Goal: Task Accomplishment & Management: Complete application form

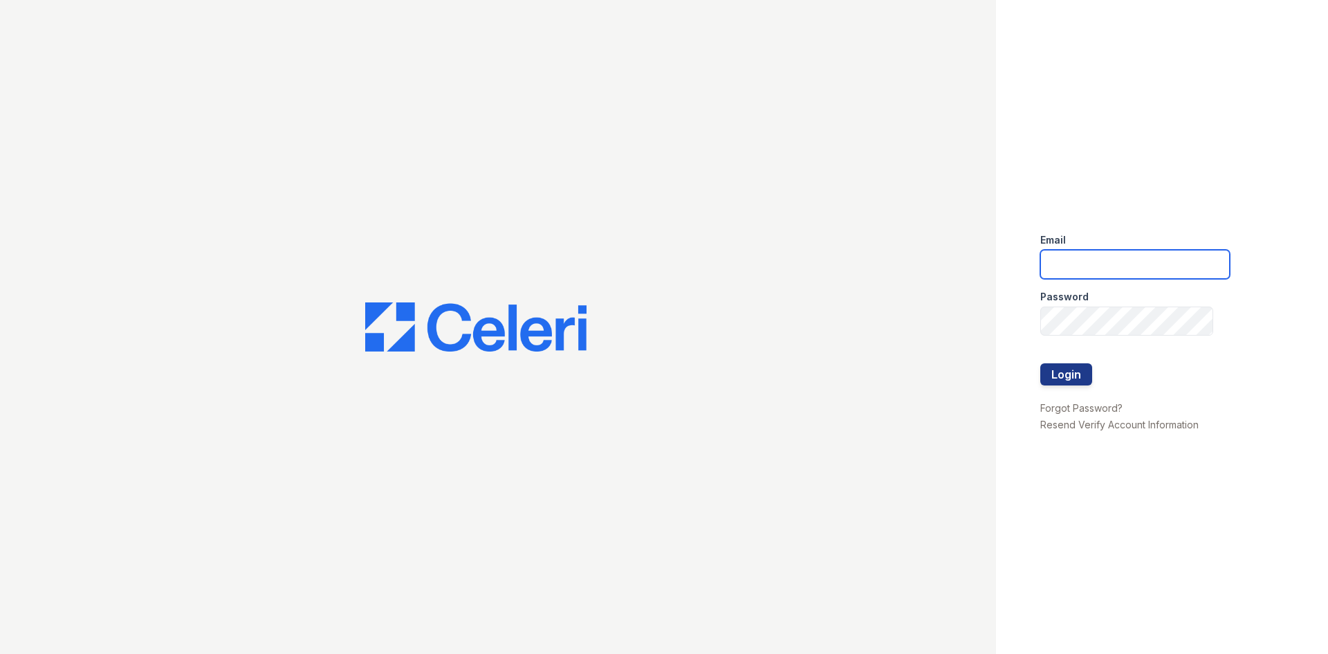
click at [1065, 268] on input "email" at bounding box center [1135, 264] width 190 height 29
click at [1096, 225] on div "Email" at bounding box center [1135, 236] width 190 height 28
click at [850, 209] on div at bounding box center [498, 327] width 996 height 654
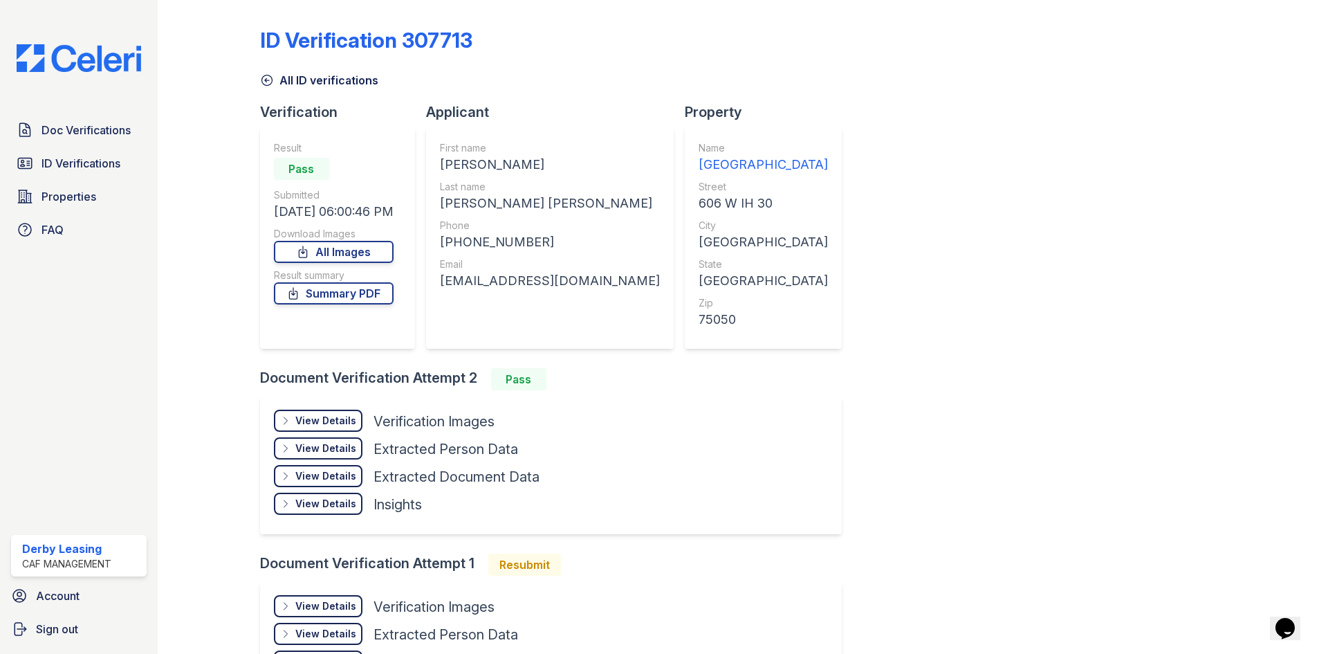
drag, startPoint x: 358, startPoint y: 249, endPoint x: 356, endPoint y: 270, distance: 21.6
click at [358, 247] on link "All Images" at bounding box center [334, 252] width 120 height 22
click at [363, 288] on link "Summary PDF" at bounding box center [334, 293] width 120 height 22
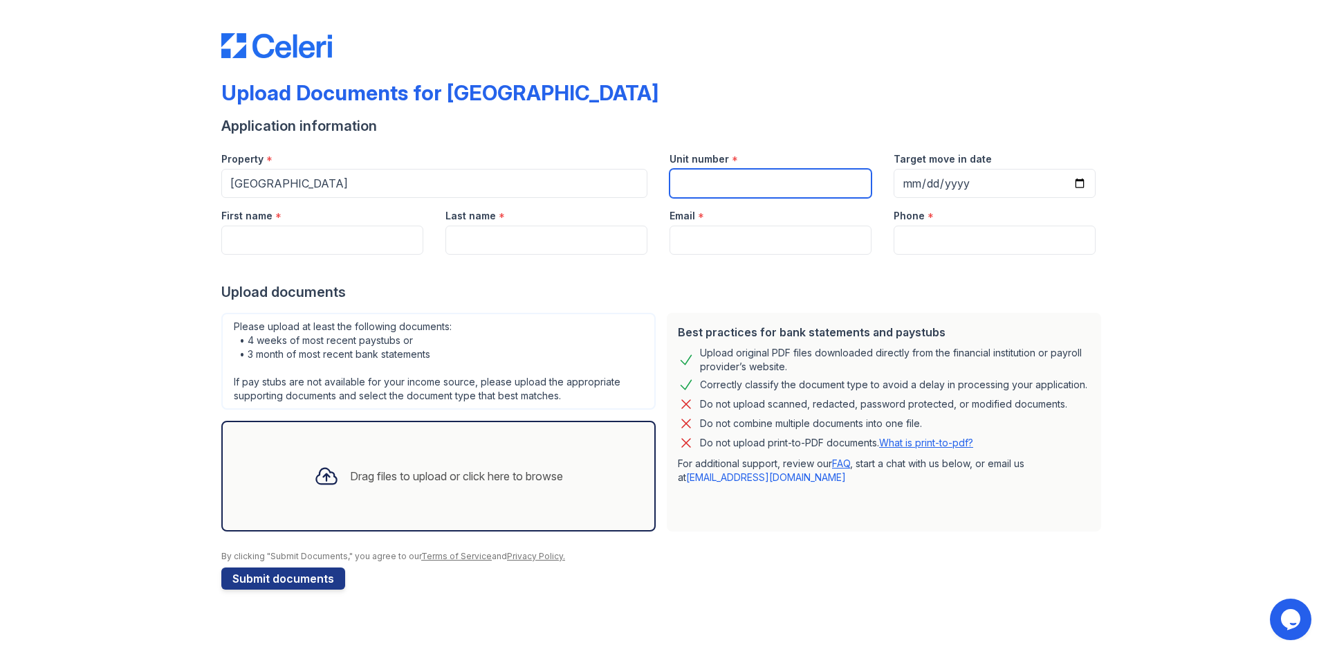
click at [829, 178] on input "Unit number" at bounding box center [771, 183] width 202 height 29
type input "12111"
click at [540, 228] on input "Last name" at bounding box center [546, 239] width 202 height 29
paste input "Wants own place, living with brother at his house"
type input "Wants own place, living with brother at his house"
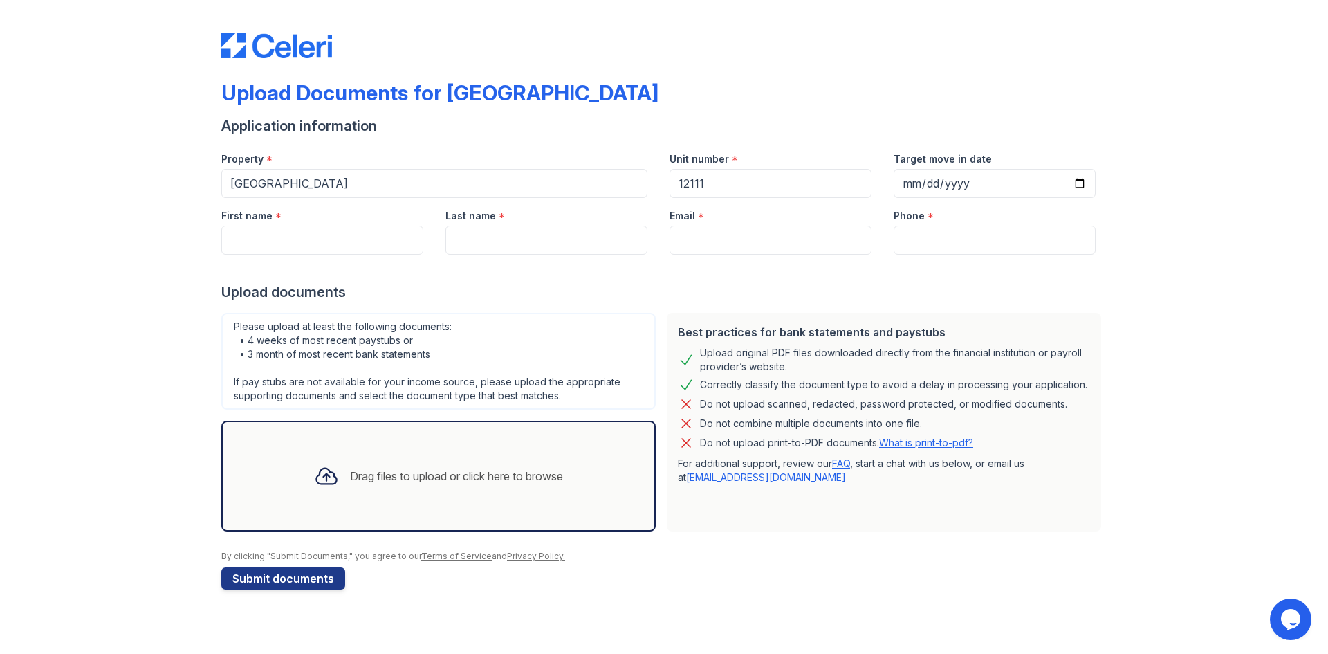
click at [160, 236] on div "Upload Documents for Derby Park Application information Property * Derby Park U…" at bounding box center [664, 308] width 1284 height 617
click at [280, 238] on input "First name" at bounding box center [322, 239] width 202 height 29
type input "Wendy"
click at [576, 243] on input "Last name" at bounding box center [546, 239] width 202 height 29
type input "Betancourt Cabrera"
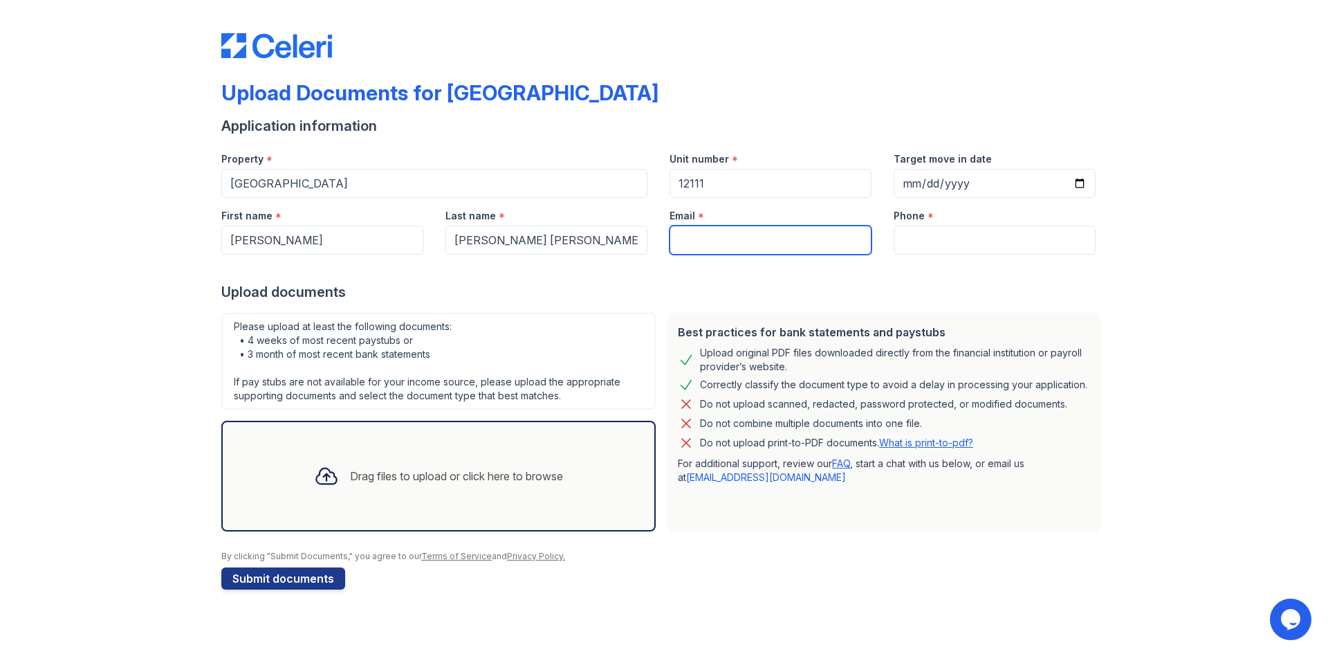
click at [767, 225] on input "Email" at bounding box center [771, 239] width 202 height 29
paste input "[EMAIL_ADDRESS][DOMAIN_NAME]"
type input "[EMAIL_ADDRESS][DOMAIN_NAME]"
click at [986, 222] on div "Phone *" at bounding box center [995, 212] width 202 height 28
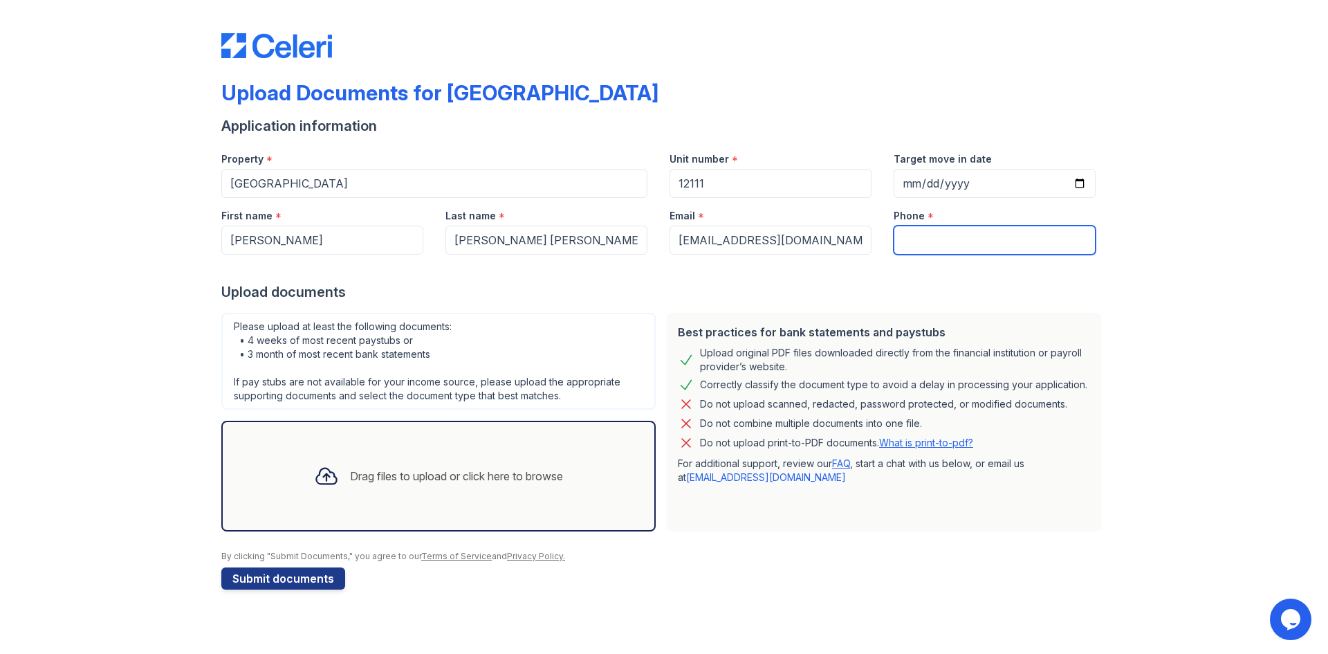
click at [977, 237] on input "Phone" at bounding box center [995, 239] width 202 height 29
paste input "(682) 344-8292"
type input "(682) 344-8292"
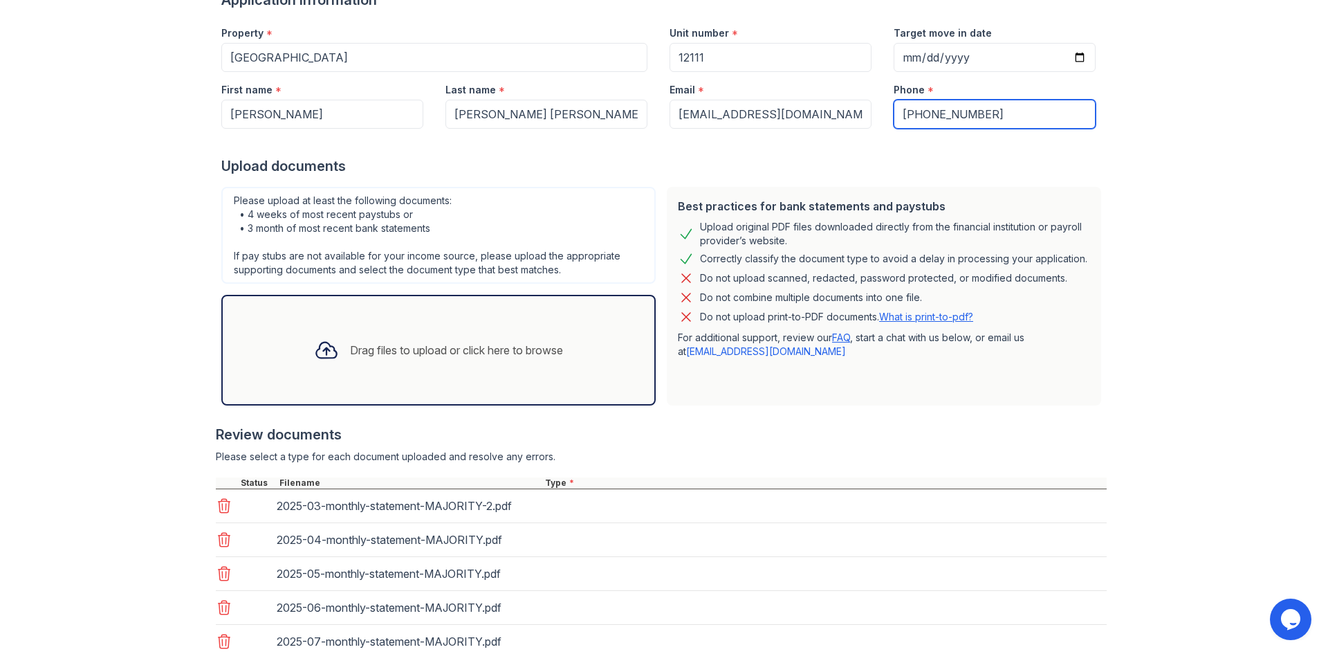
scroll to position [259, 0]
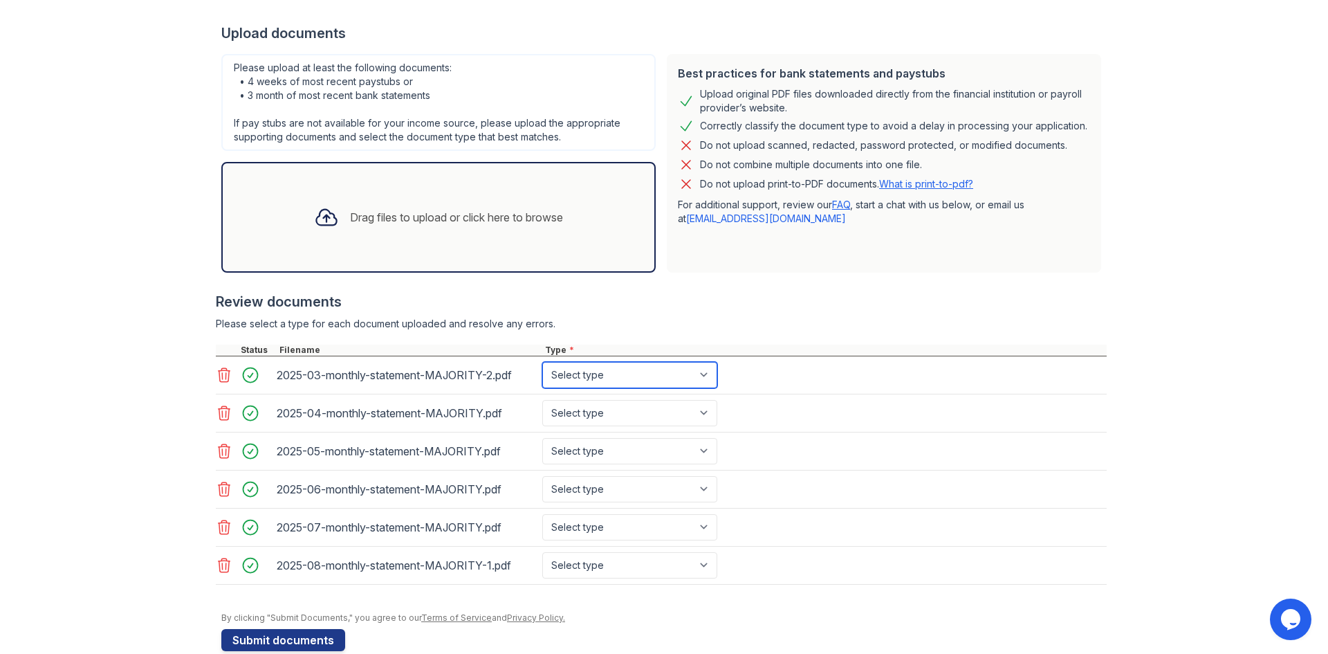
click at [650, 369] on select "Select type Paystub Bank Statement Offer Letter Tax Documents Benefit Award Let…" at bounding box center [629, 375] width 175 height 26
select select "bank_statement"
click at [542, 362] on select "Select type Paystub Bank Statement Offer Letter Tax Documents Benefit Award Let…" at bounding box center [629, 375] width 175 height 26
click at [612, 412] on select "Select type Paystub Bank Statement Offer Letter Tax Documents Benefit Award Let…" at bounding box center [629, 413] width 175 height 26
select select "bank_statement"
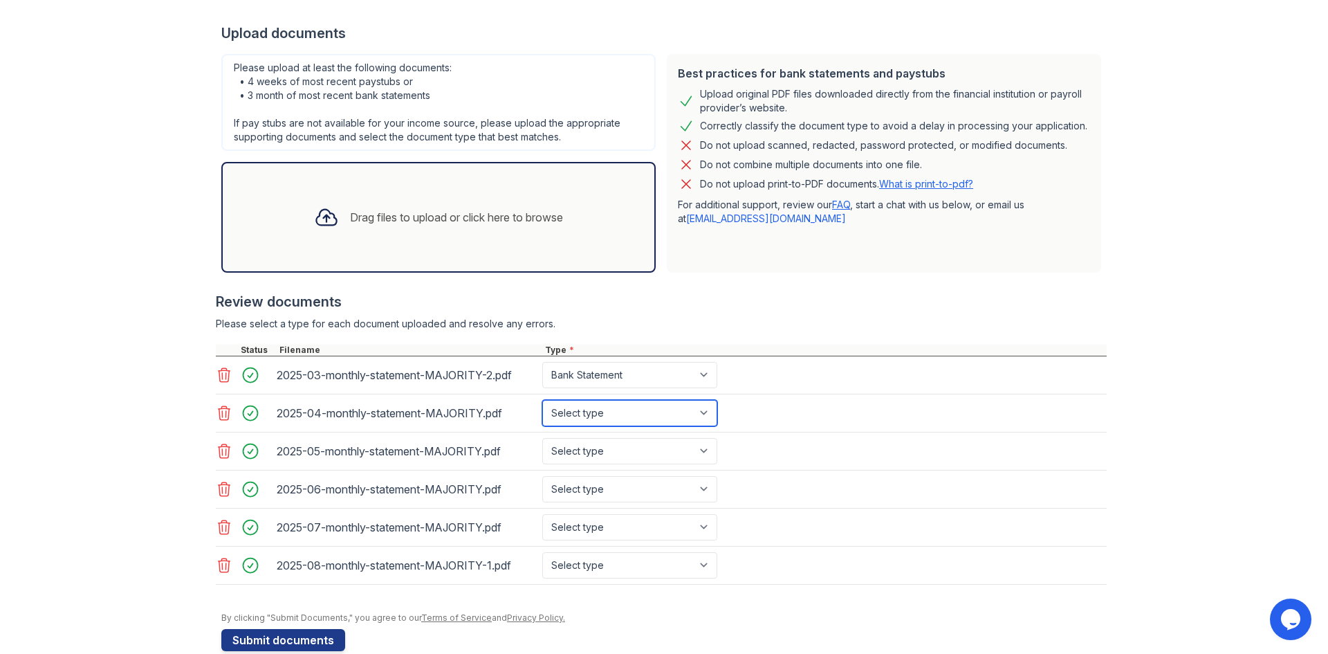
click at [542, 400] on select "Select type Paystub Bank Statement Offer Letter Tax Documents Benefit Award Let…" at bounding box center [629, 413] width 175 height 26
click at [602, 448] on select "Select type Paystub Bank Statement Offer Letter Tax Documents Benefit Award Let…" at bounding box center [629, 451] width 175 height 26
select select "bank_statement"
click at [542, 438] on select "Select type Paystub Bank Statement Offer Letter Tax Documents Benefit Award Let…" at bounding box center [629, 451] width 175 height 26
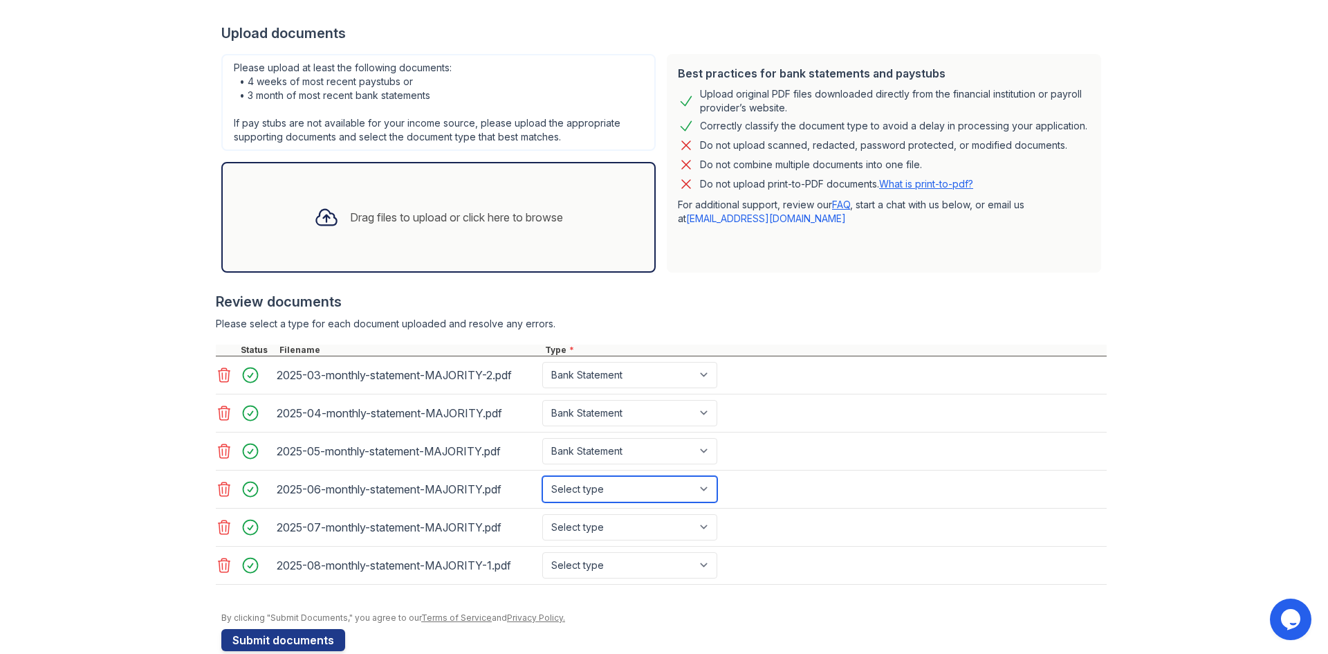
click at [594, 484] on select "Select type Paystub Bank Statement Offer Letter Tax Documents Benefit Award Let…" at bounding box center [629, 489] width 175 height 26
select select "bank_statement"
click at [542, 476] on select "Select type Paystub Bank Statement Offer Letter Tax Documents Benefit Award Let…" at bounding box center [629, 489] width 175 height 26
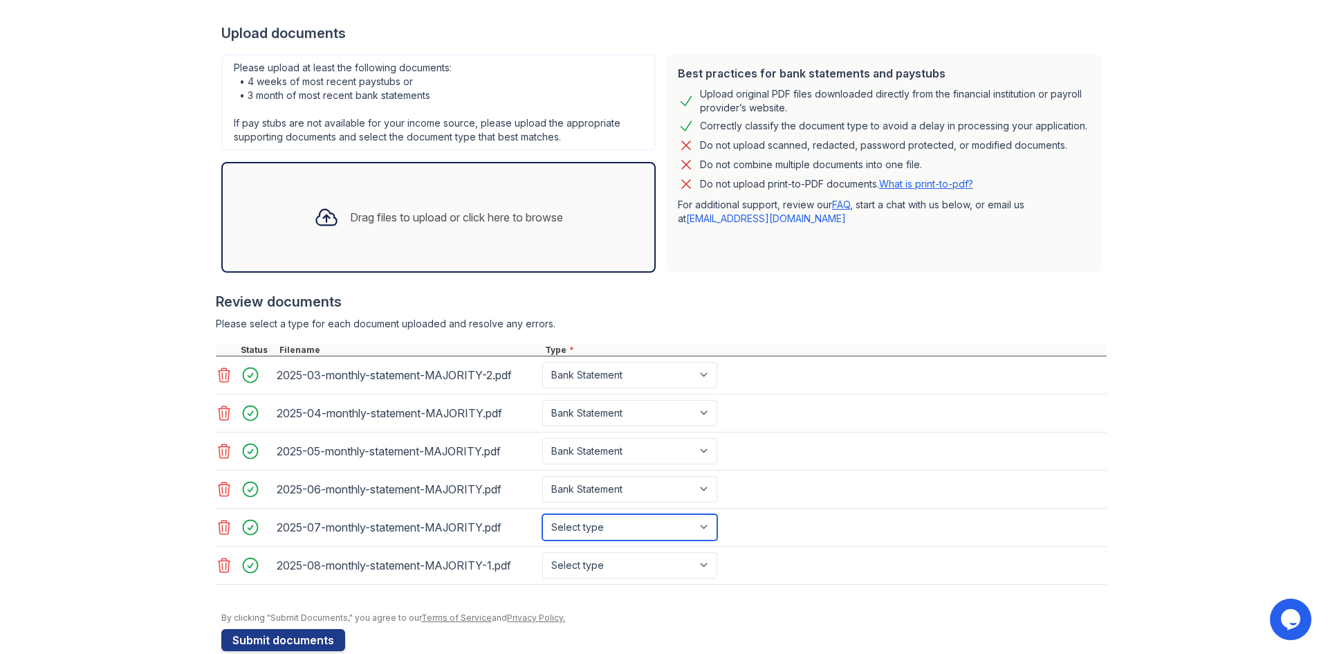
click at [592, 534] on select "Select type Paystub Bank Statement Offer Letter Tax Documents Benefit Award Let…" at bounding box center [629, 527] width 175 height 26
select select "bank_statement"
click at [542, 514] on select "Select type Paystub Bank Statement Offer Letter Tax Documents Benefit Award Let…" at bounding box center [629, 527] width 175 height 26
click at [596, 564] on select "Select type Paystub Bank Statement Offer Letter Tax Documents Benefit Award Let…" at bounding box center [629, 565] width 175 height 26
select select "bank_statement"
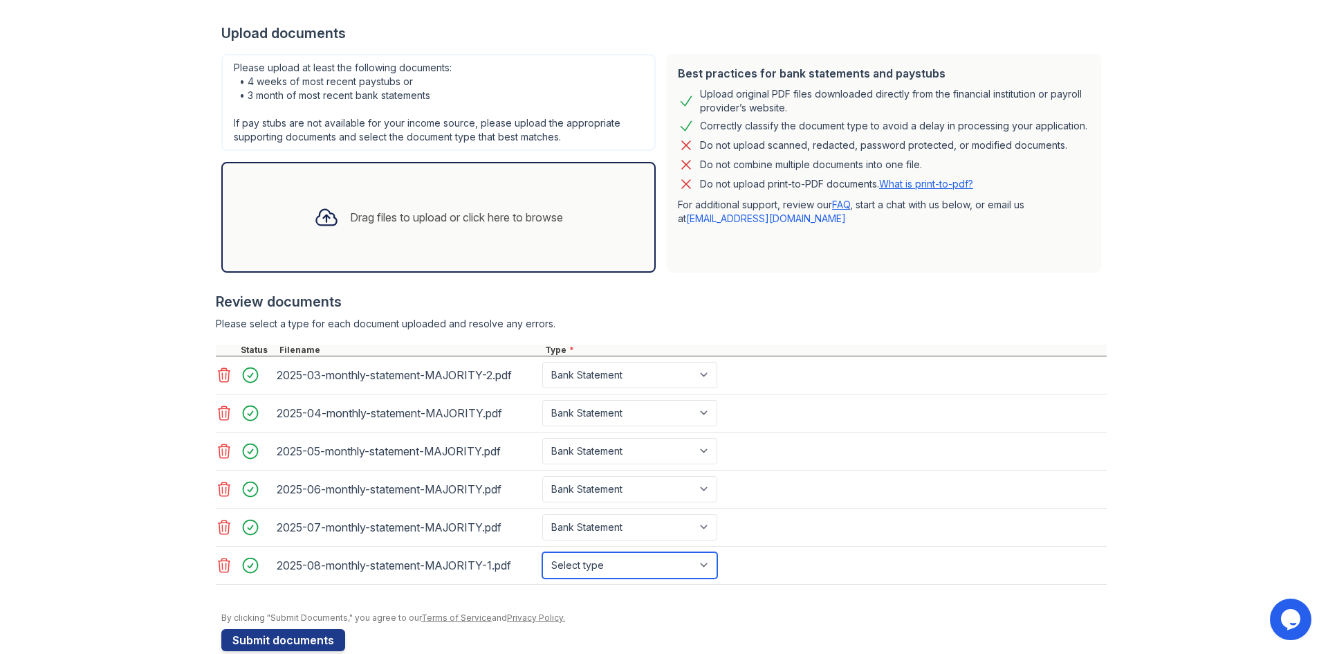
click at [542, 552] on select "Select type Paystub Bank Statement Offer Letter Tax Documents Benefit Award Let…" at bounding box center [629, 565] width 175 height 26
click at [268, 642] on button "Submit documents" at bounding box center [283, 640] width 124 height 22
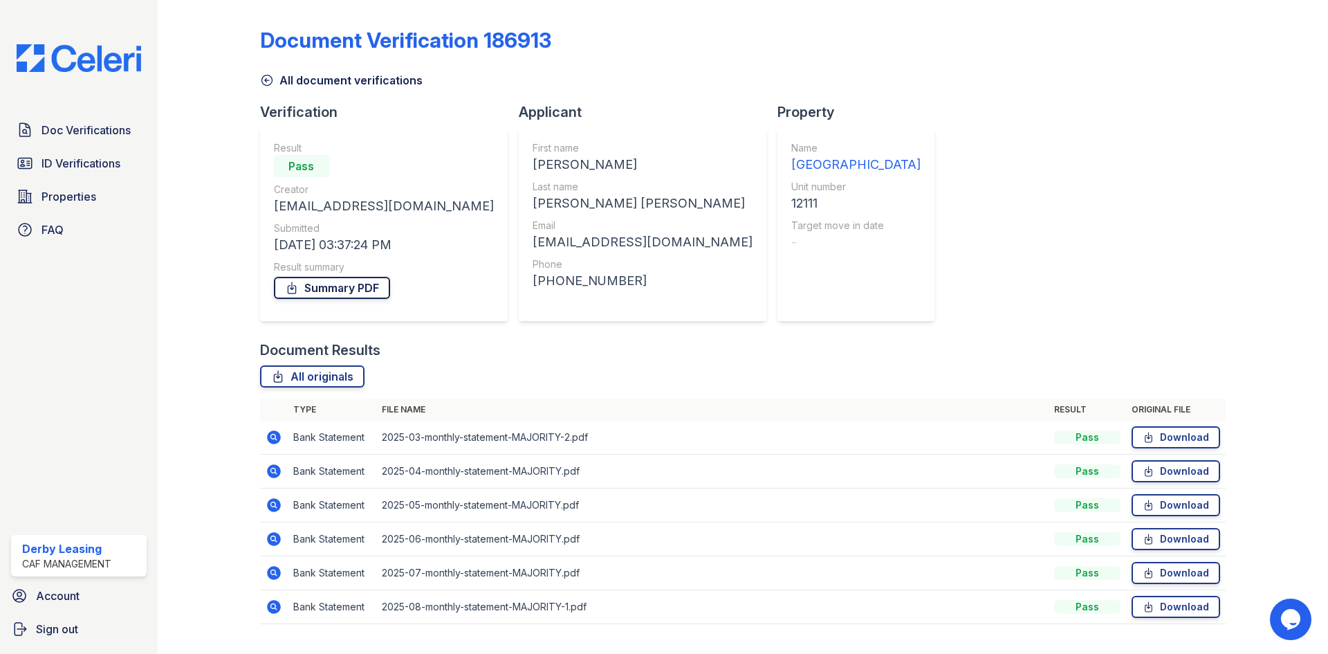
drag, startPoint x: 350, startPoint y: 284, endPoint x: 357, endPoint y: 277, distance: 10.3
click at [350, 284] on link "Summary PDF" at bounding box center [332, 288] width 116 height 22
